Goal: Check status: Check status

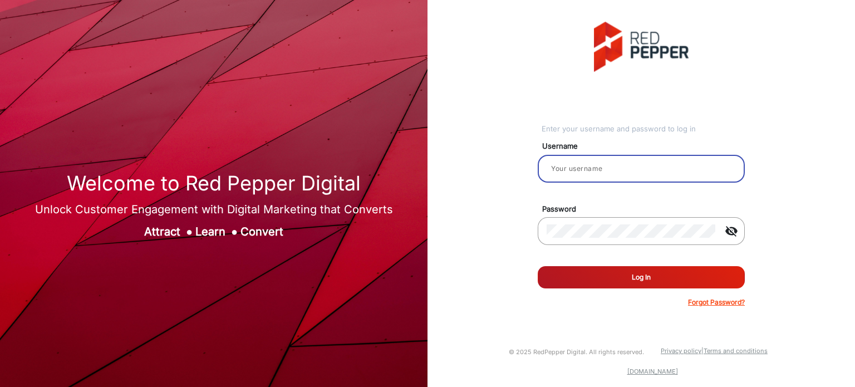
click at [592, 172] on input "email" at bounding box center [640, 168] width 189 height 13
click at [603, 168] on input "email" at bounding box center [640, 168] width 189 height 13
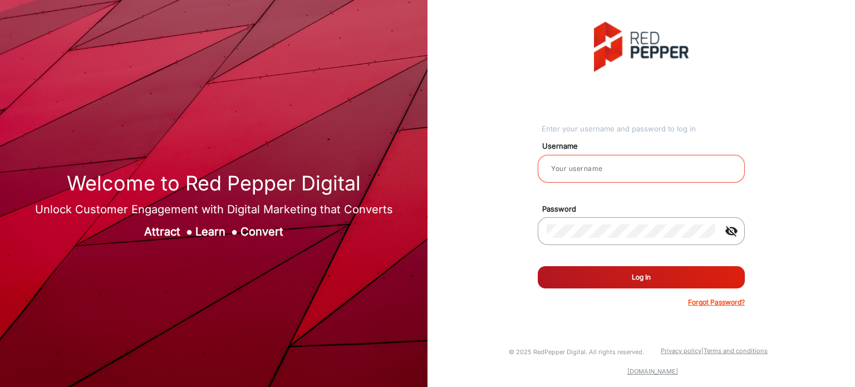
click at [624, 174] on input "email" at bounding box center [640, 168] width 189 height 13
type input "Rachael"
click at [634, 278] on button "Log In" at bounding box center [640, 277] width 207 height 22
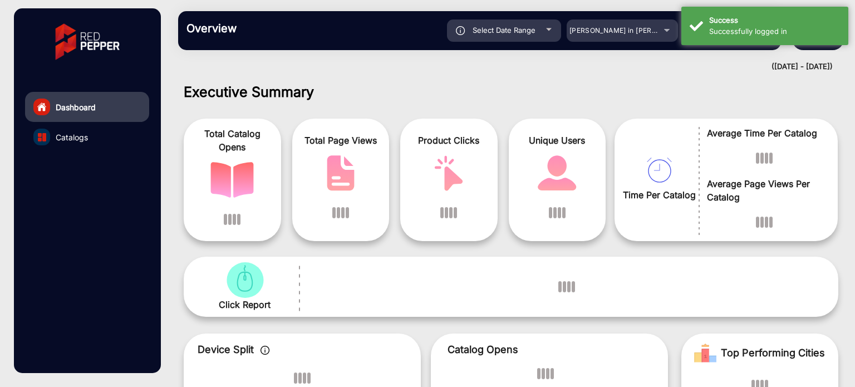
scroll to position [8, 0]
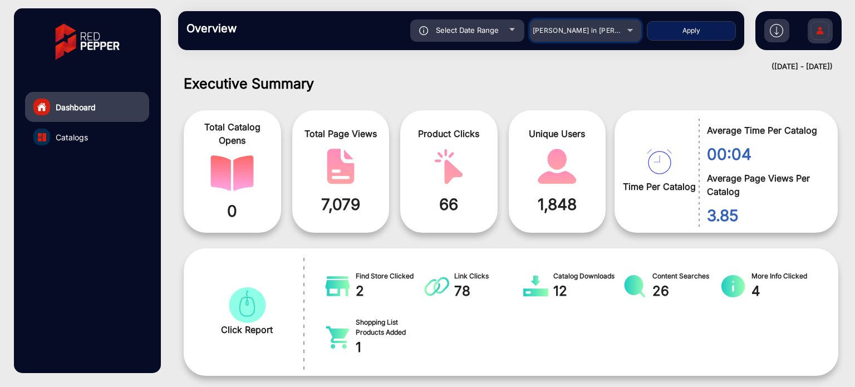
click at [589, 37] on mat-select "[PERSON_NAME] in [PERSON_NAME]" at bounding box center [585, 30] width 111 height 22
click at [631, 31] on div "[PERSON_NAME] in [PERSON_NAME]" at bounding box center [585, 30] width 111 height 13
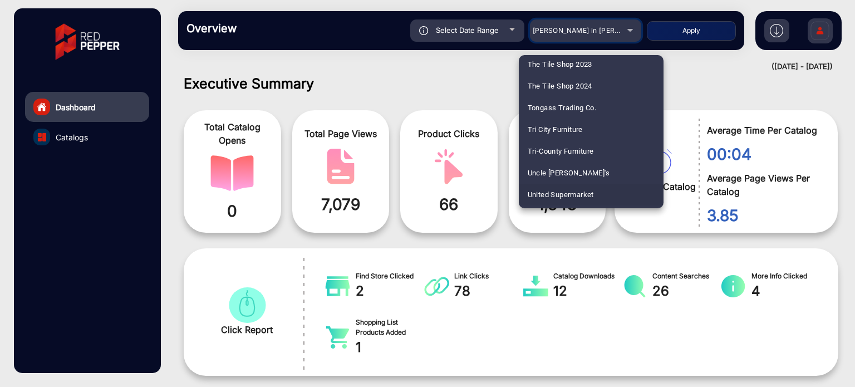
scroll to position [2782, 0]
click at [601, 174] on mat-option "United Supermarket" at bounding box center [591, 175] width 145 height 22
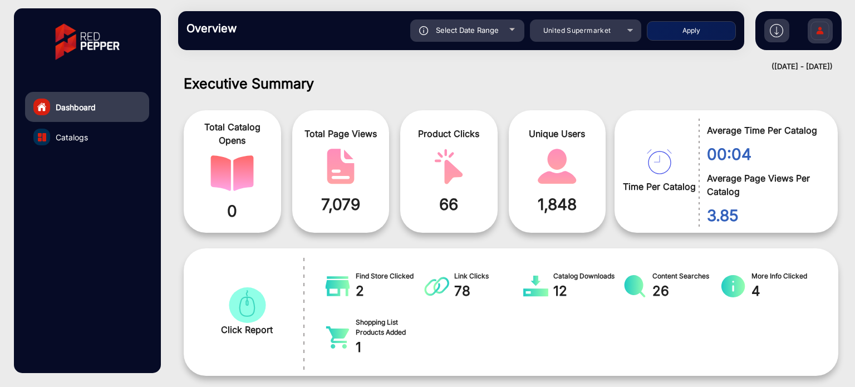
click at [709, 28] on button "Apply" at bounding box center [690, 30] width 89 height 19
type input "[DATE]"
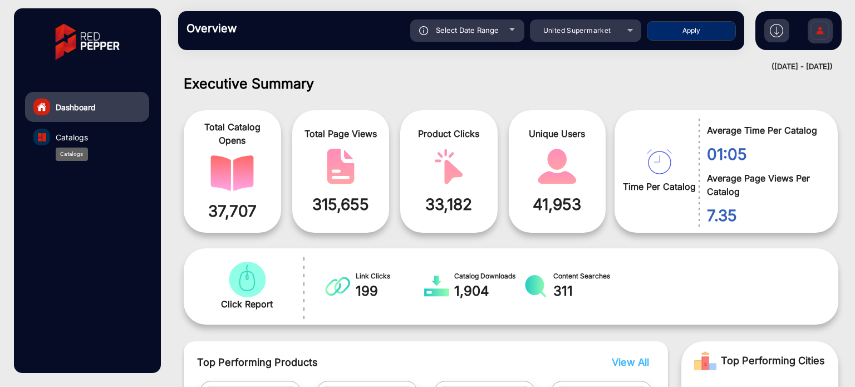
click at [80, 137] on span "Catalogs" at bounding box center [72, 137] width 32 height 12
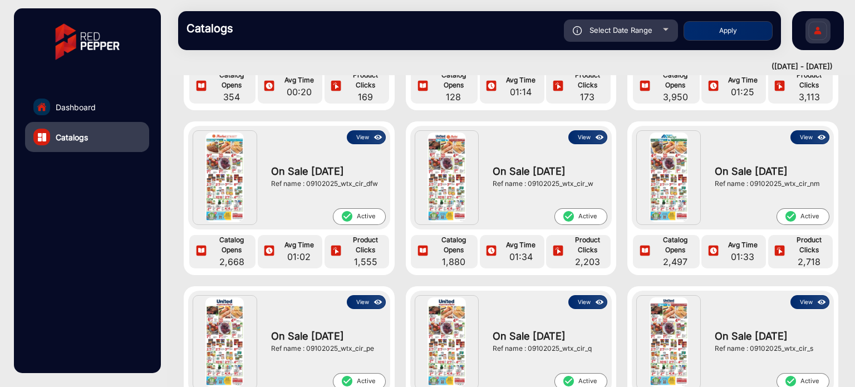
scroll to position [167, 0]
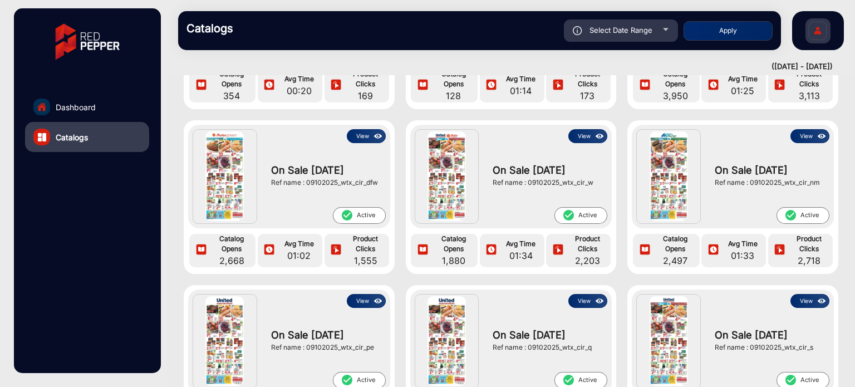
click at [103, 104] on link "Dashboard" at bounding box center [87, 107] width 124 height 30
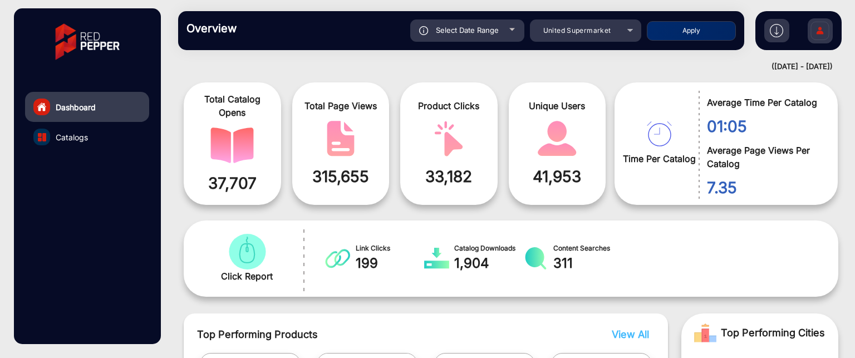
scroll to position [36, 0]
click at [77, 140] on span "Catalogs" at bounding box center [72, 137] width 32 height 12
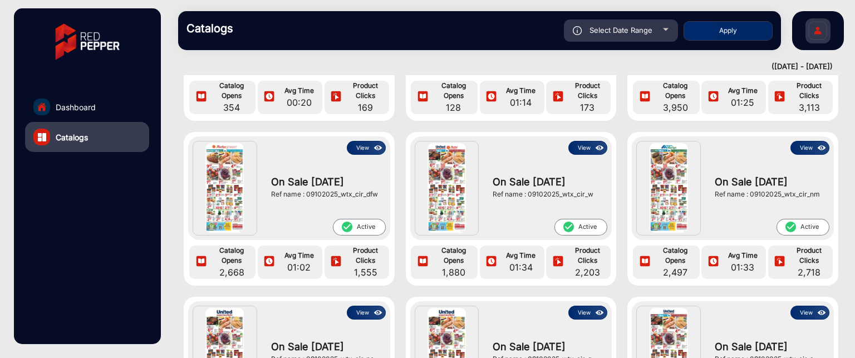
scroll to position [167, 0]
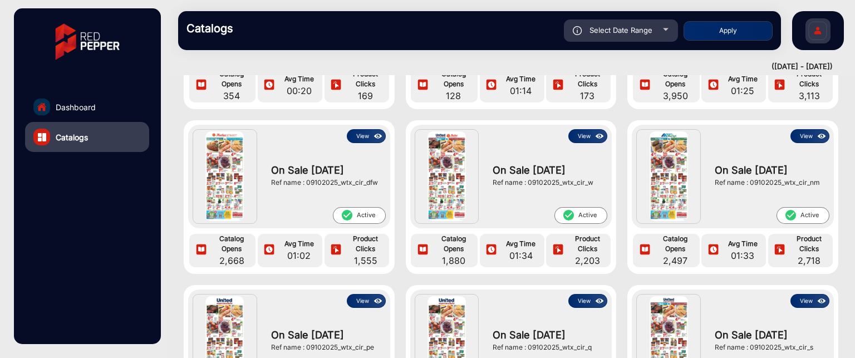
click at [363, 137] on button "View" at bounding box center [366, 136] width 39 height 14
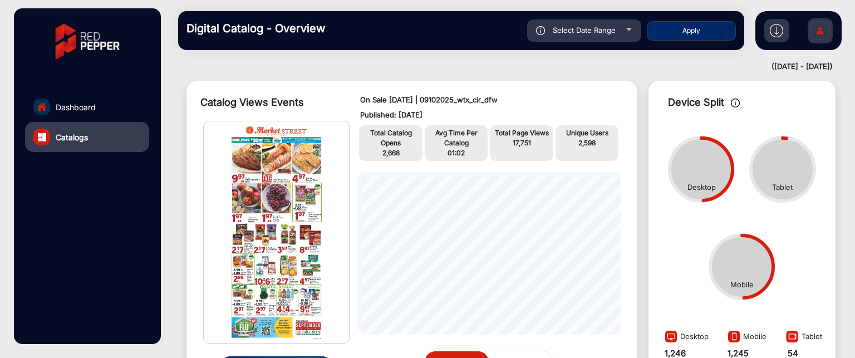
scroll to position [64, 0]
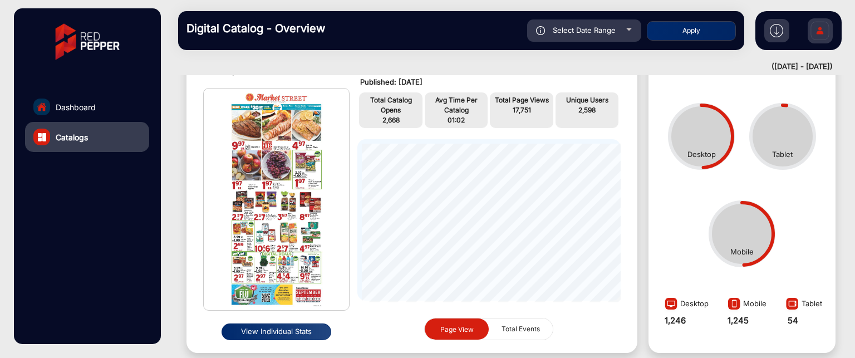
click at [269, 333] on button "View Individual Stats" at bounding box center [276, 331] width 110 height 17
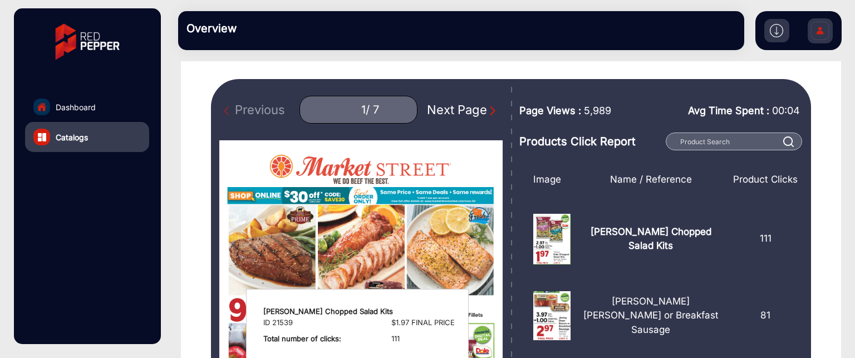
scroll to position [56, 0]
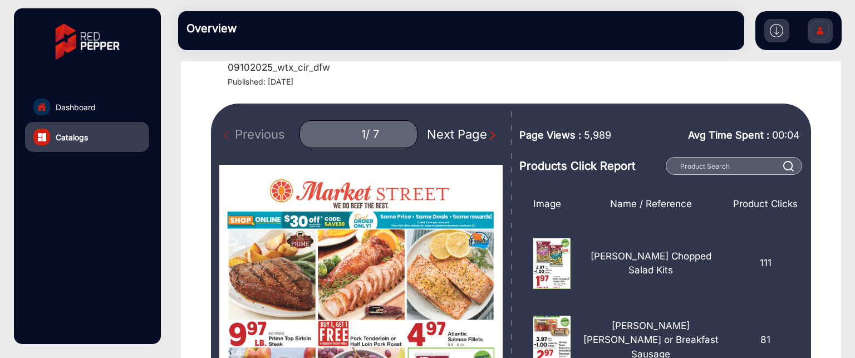
click at [487, 136] on img "Next Page" at bounding box center [492, 135] width 11 height 11
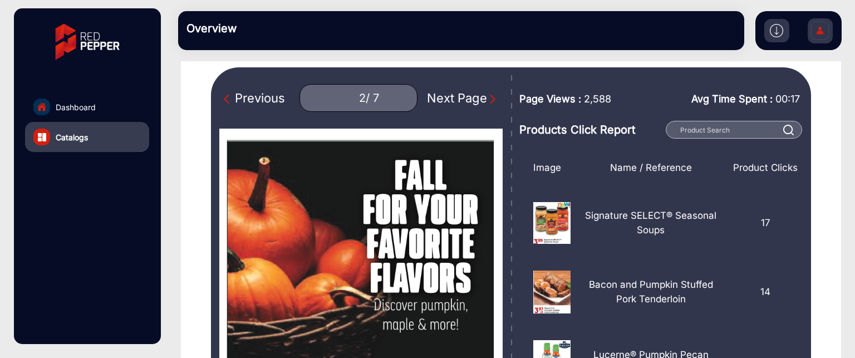
scroll to position [111, 0]
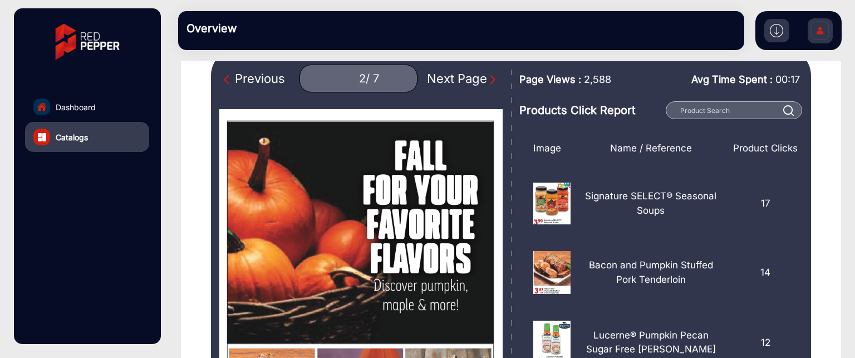
click at [487, 80] on img "Next Page" at bounding box center [492, 79] width 11 height 11
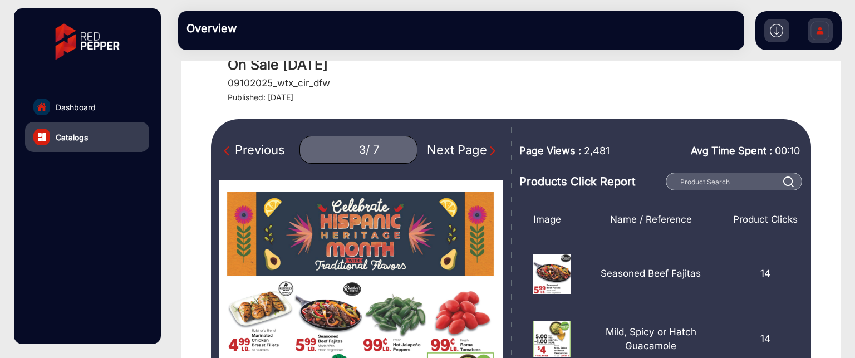
scroll to position [111, 0]
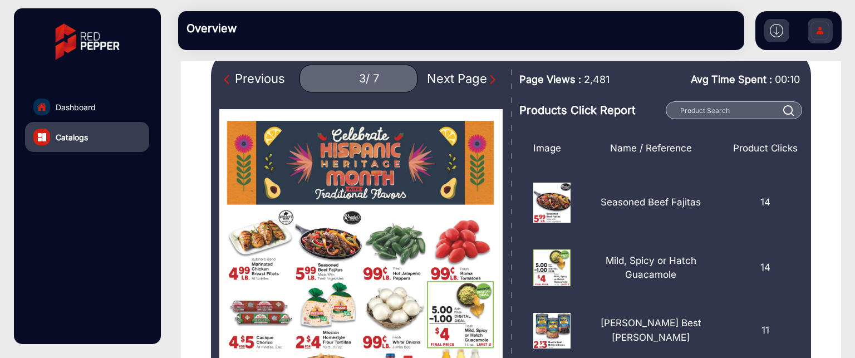
click at [478, 73] on div "Next Page" at bounding box center [462, 79] width 71 height 18
type input "4"
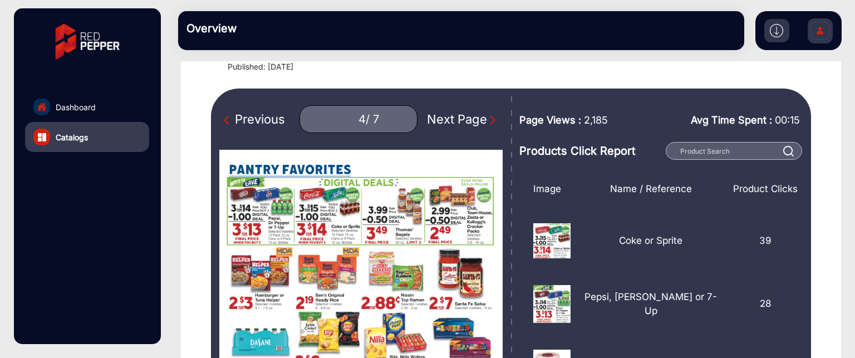
scroll to position [56, 0]
